Goal: Navigation & Orientation: Understand site structure

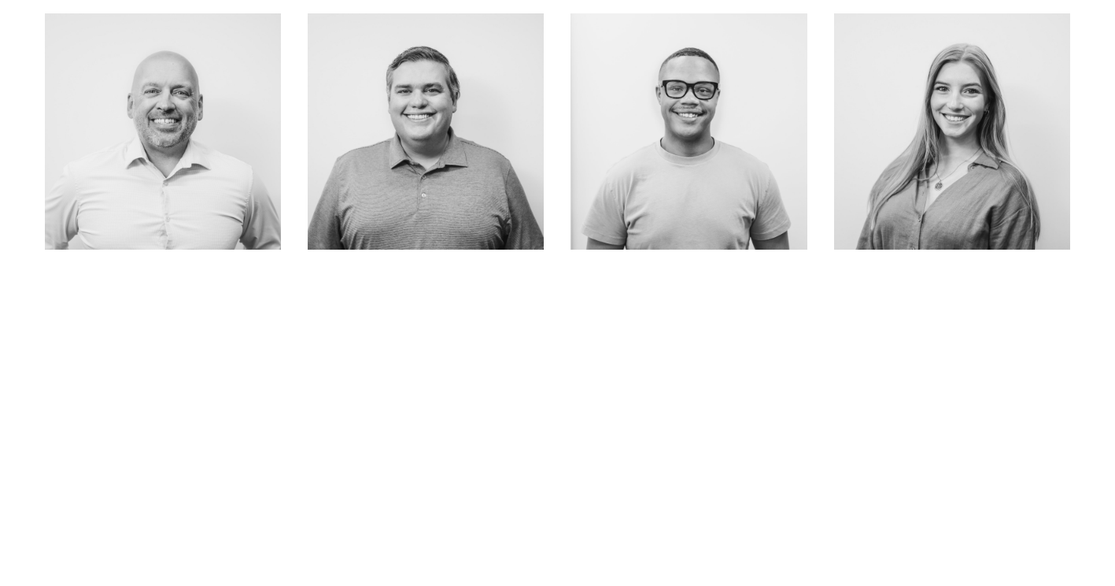
scroll to position [757, 0]
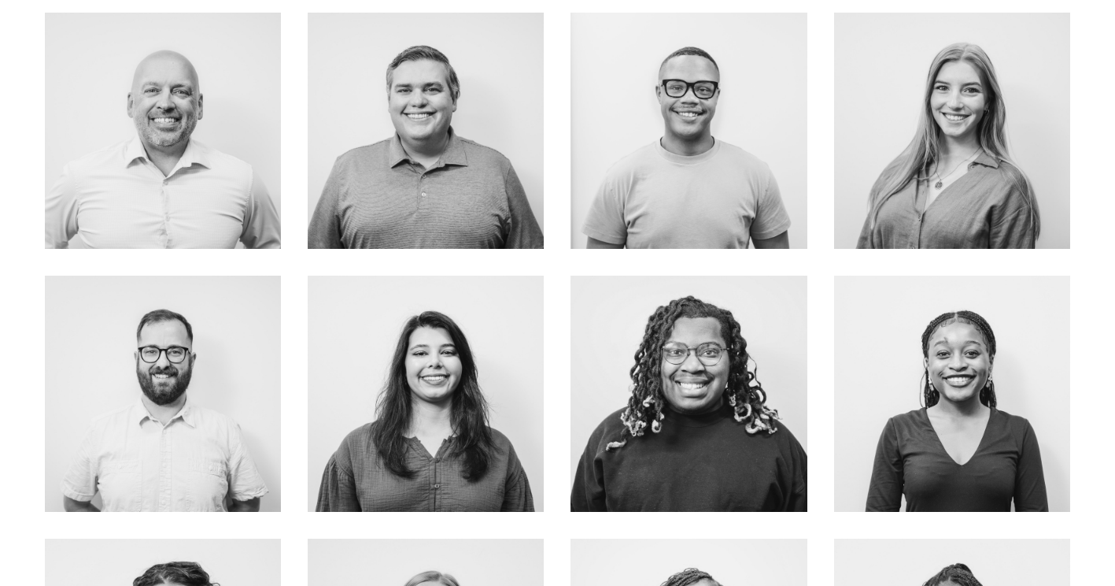
click at [767, 191] on div at bounding box center [689, 131] width 236 height 236
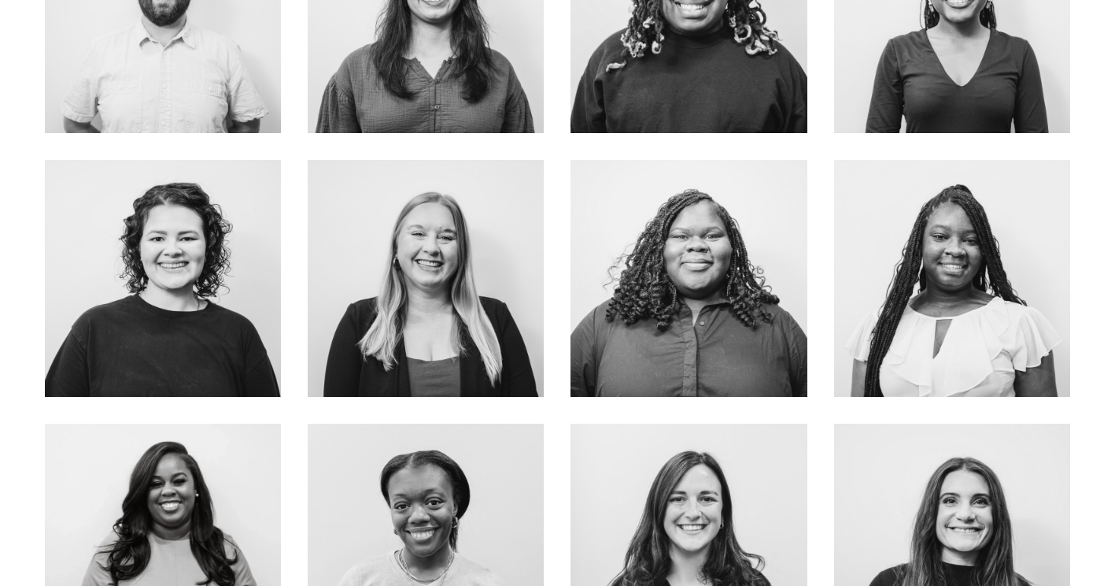
click at [1023, 48] on div at bounding box center [952, 15] width 236 height 236
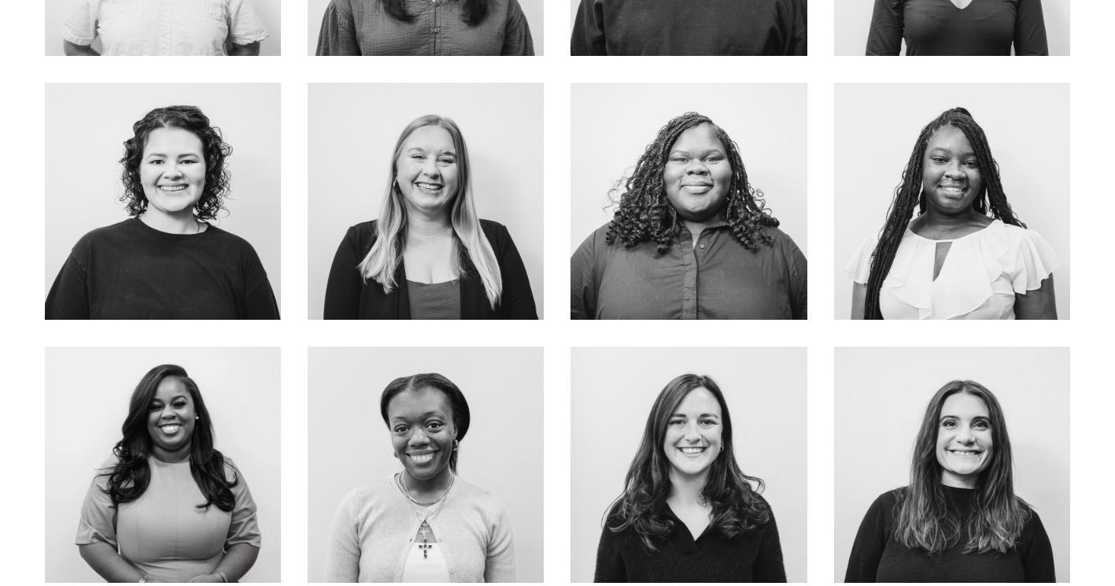
scroll to position [1242, 0]
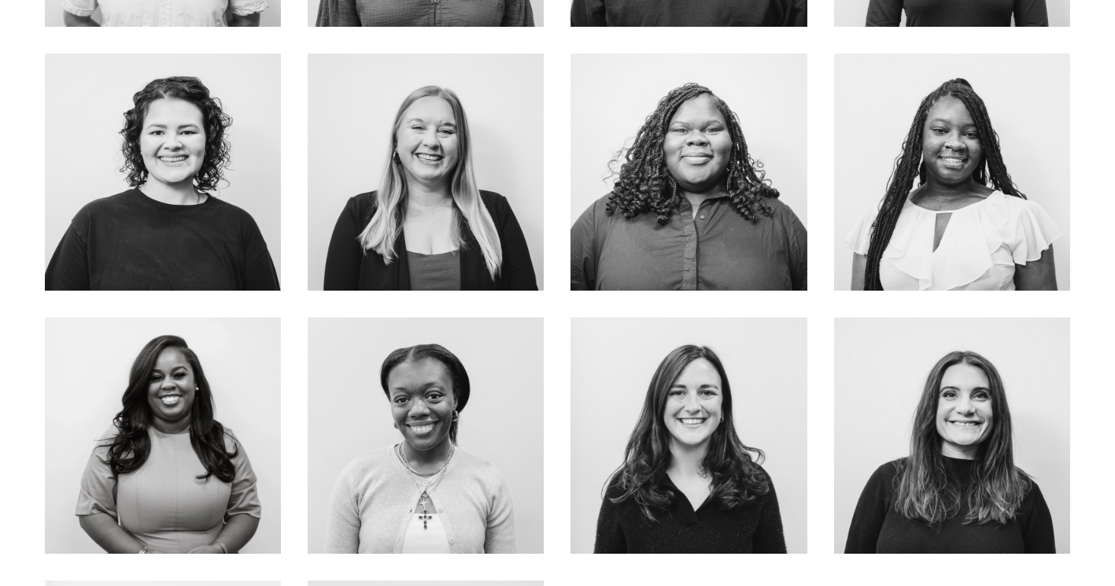
click at [537, 389] on div at bounding box center [426, 435] width 236 height 236
click at [751, 164] on div at bounding box center [689, 172] width 236 height 236
click at [113, 428] on div at bounding box center [163, 435] width 236 height 236
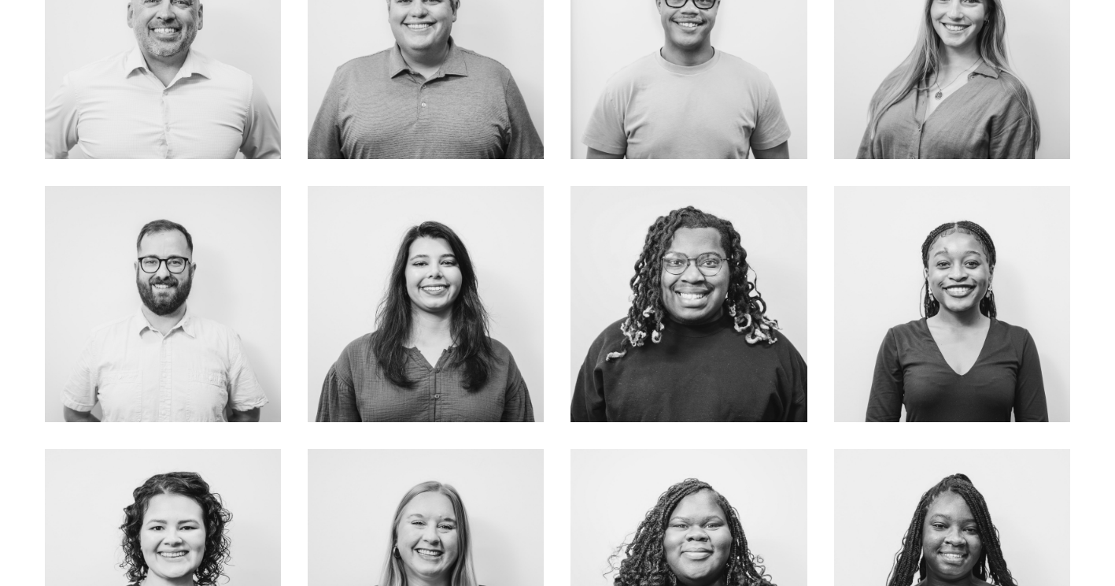
scroll to position [0, 0]
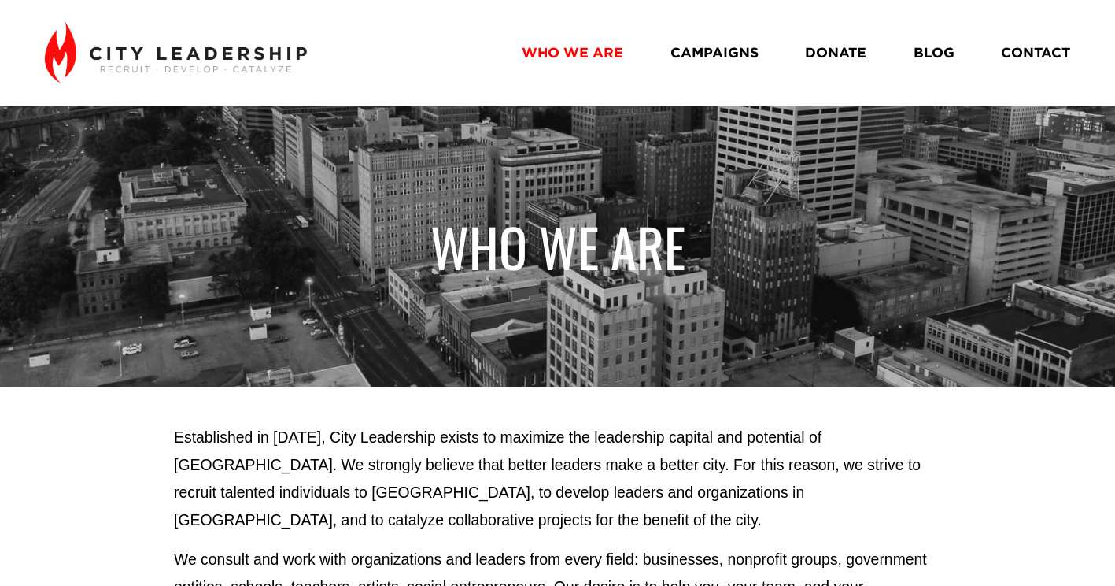
click at [733, 50] on link "CAMPAIGNS" at bounding box center [715, 53] width 88 height 28
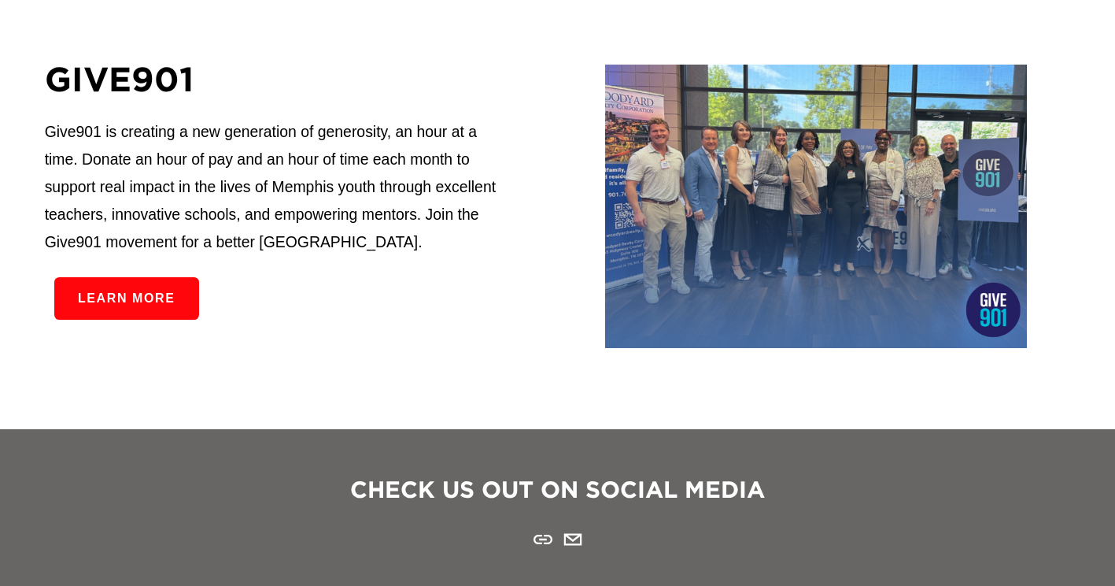
scroll to position [2617, 0]
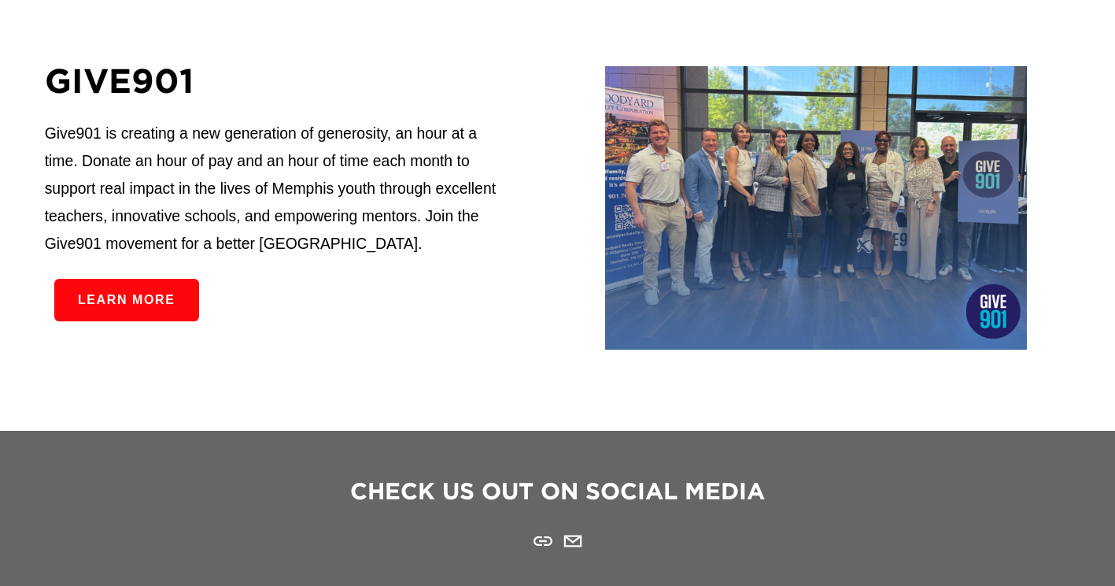
click at [135, 312] on link "Learn more" at bounding box center [126, 300] width 145 height 42
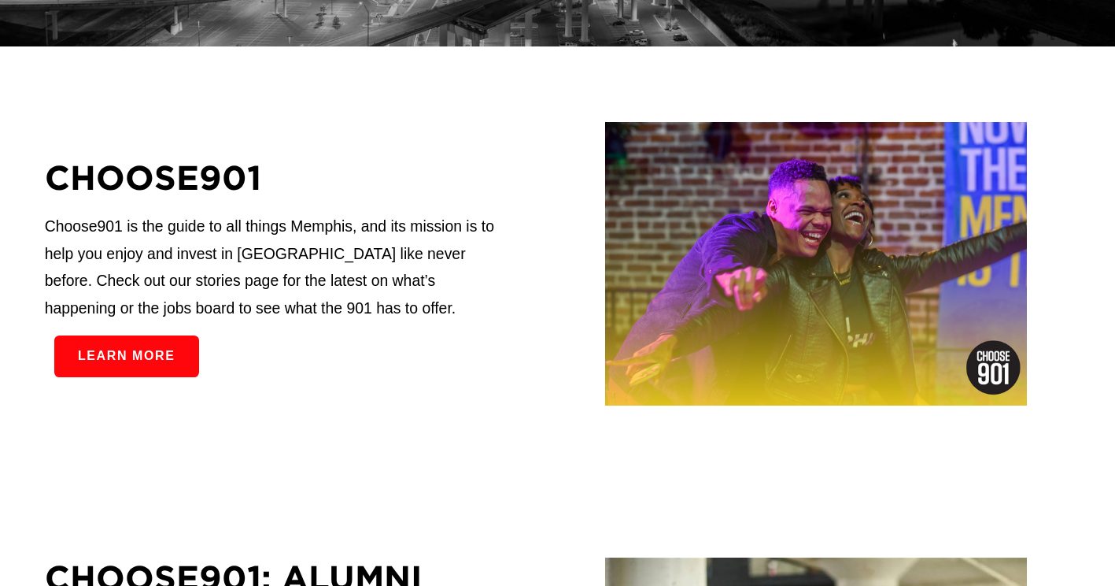
scroll to position [0, 0]
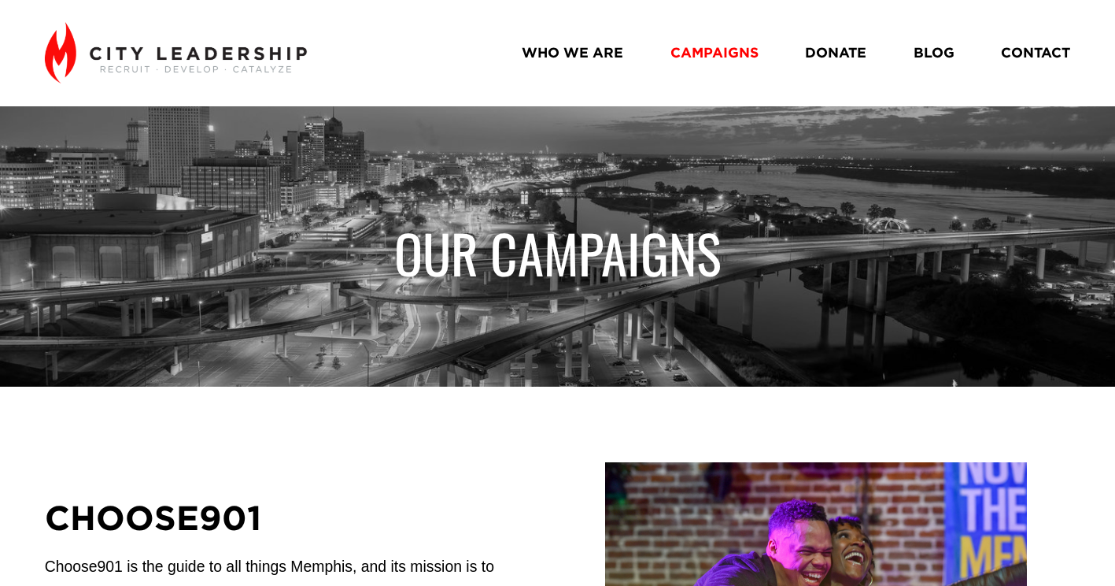
click at [593, 53] on link "WHO WE ARE" at bounding box center [573, 53] width 102 height 28
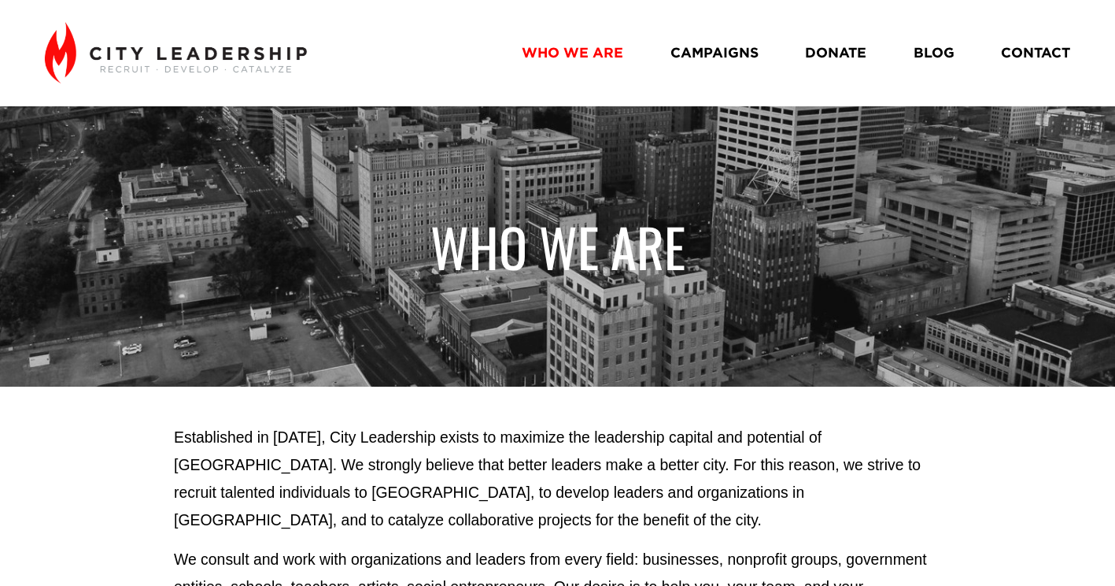
click at [718, 44] on link "CAMPAIGNS" at bounding box center [715, 53] width 88 height 28
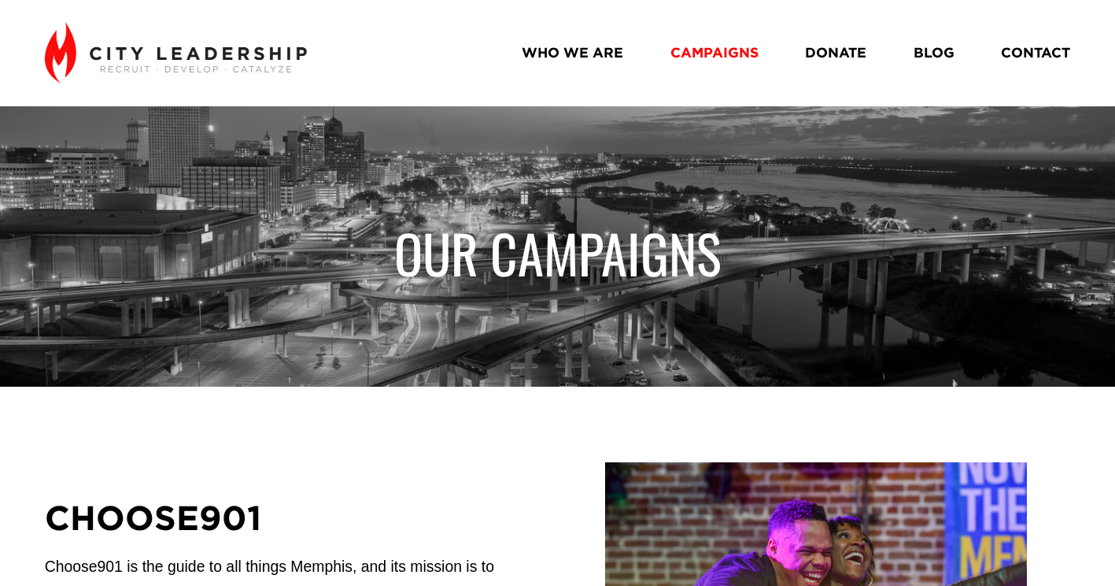
click at [844, 50] on link "DONATE" at bounding box center [835, 53] width 61 height 28
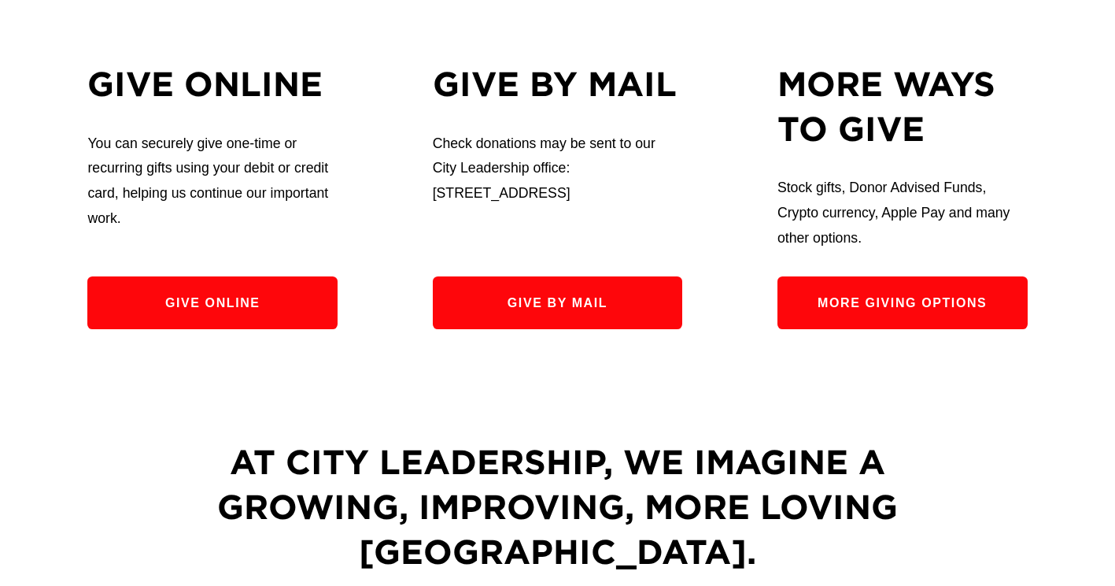
scroll to position [533, 0]
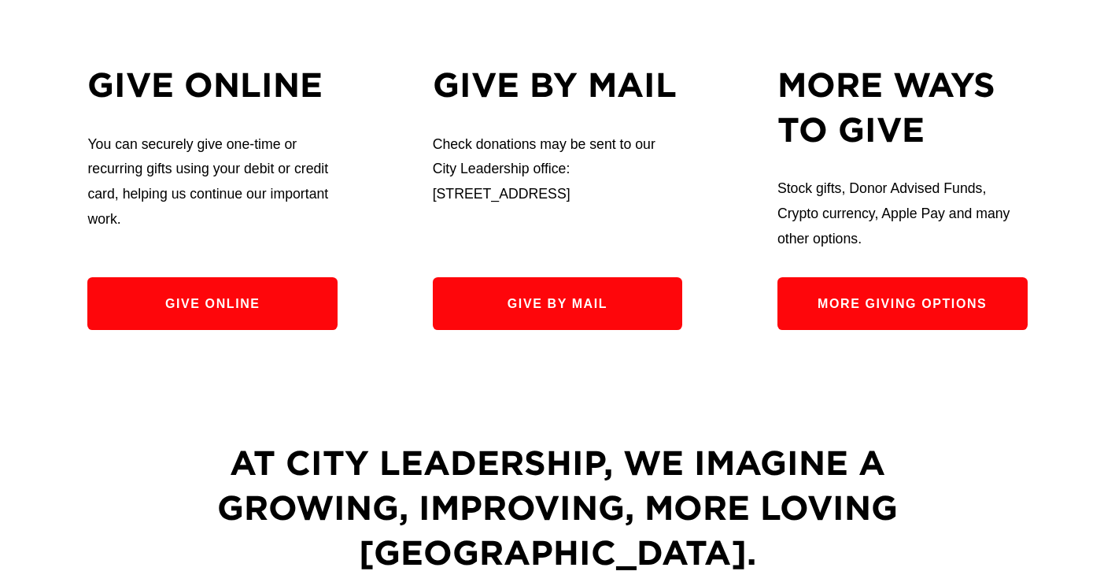
click at [981, 300] on link "More Giving Options" at bounding box center [903, 303] width 250 height 53
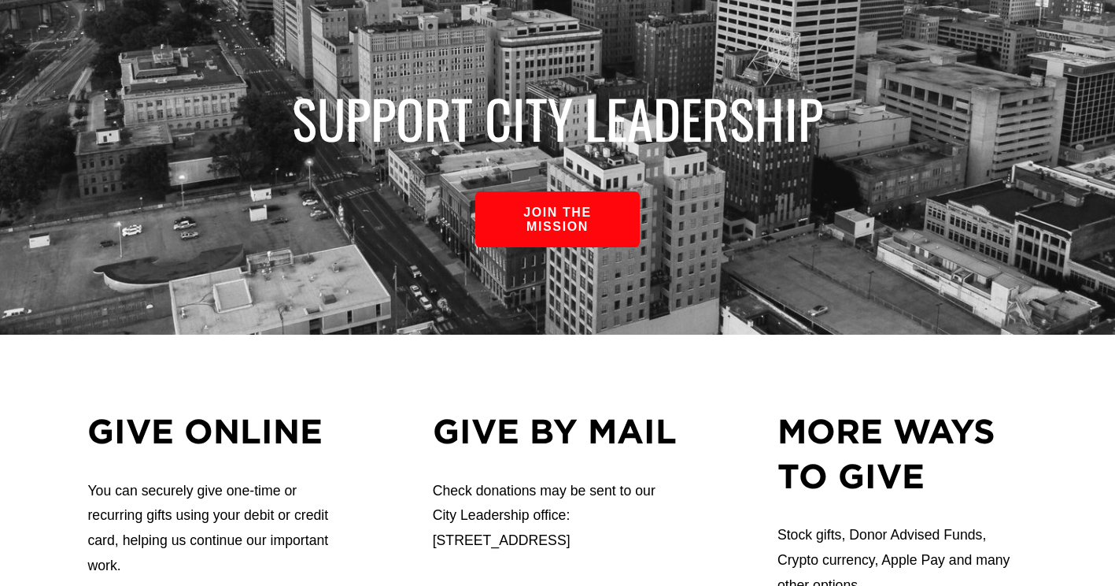
scroll to position [0, 0]
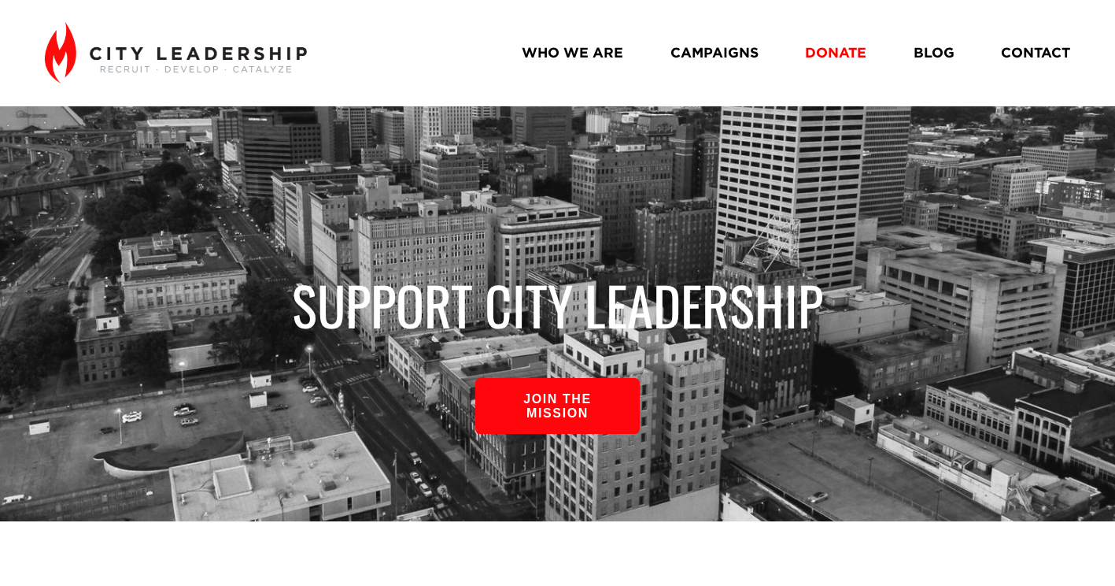
click at [1046, 66] on link "CONTACT" at bounding box center [1035, 53] width 69 height 28
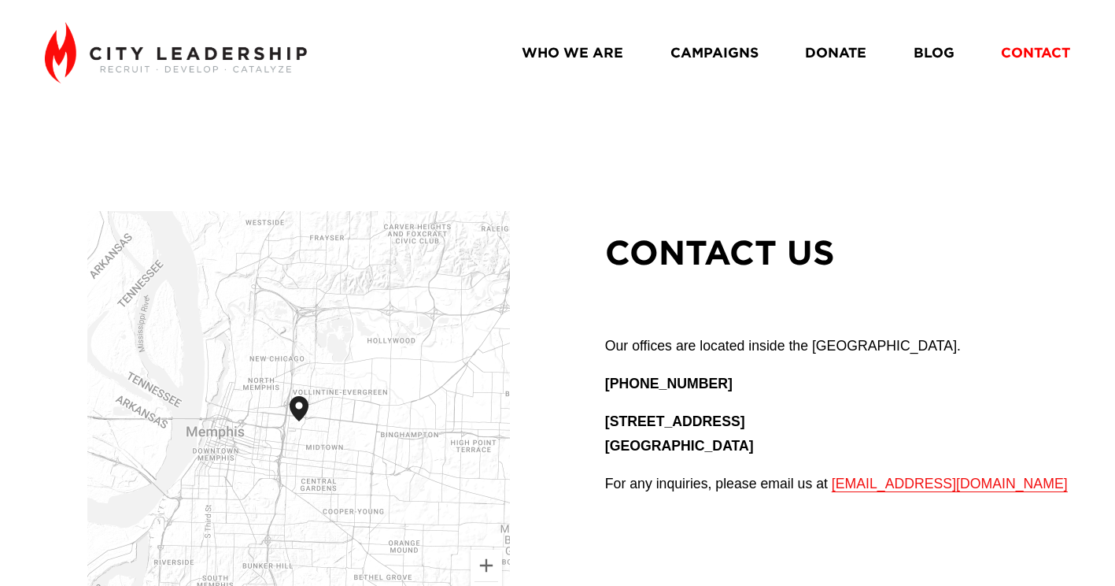
click at [713, 50] on link "CAMPAIGNS" at bounding box center [715, 53] width 88 height 28
